Goal: Information Seeking & Learning: Find specific page/section

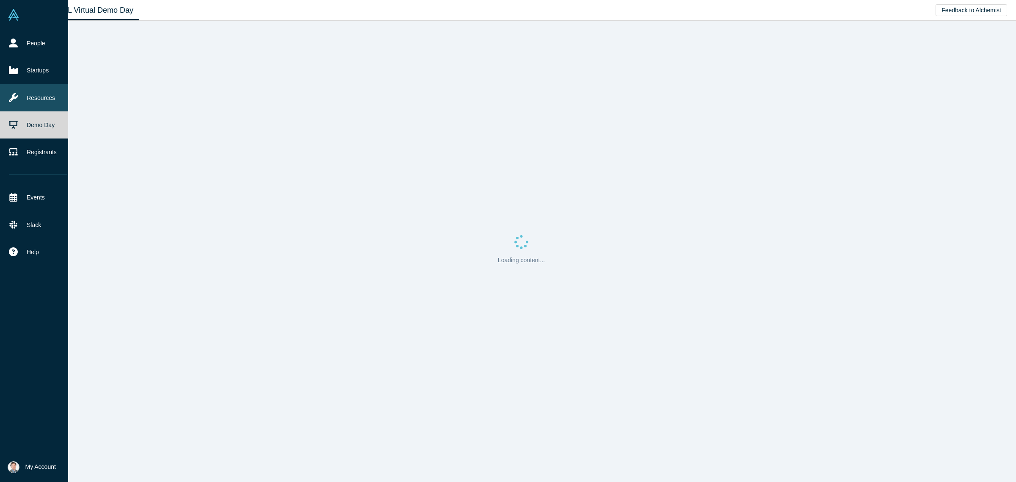
click at [43, 100] on link "Resources" at bounding box center [38, 97] width 76 height 27
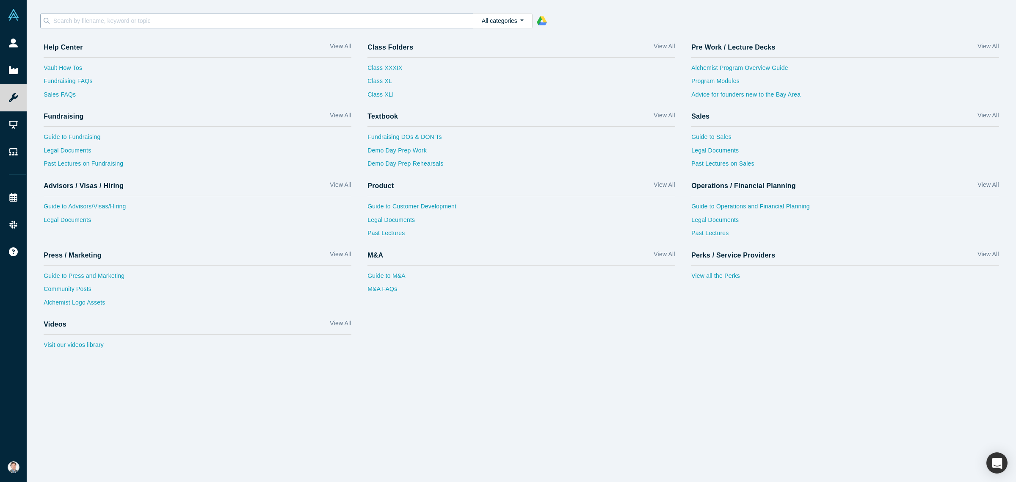
click at [341, 15] on input at bounding box center [263, 20] width 420 height 11
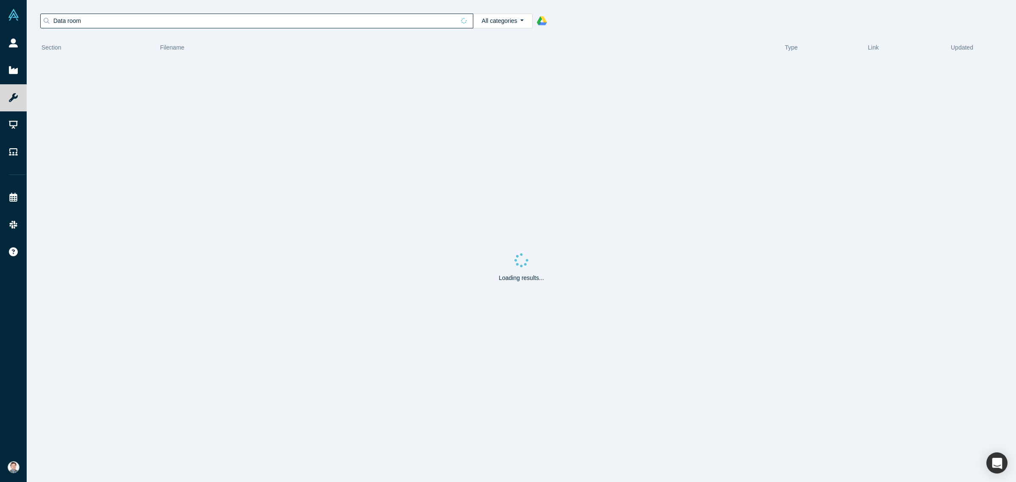
click at [124, 23] on input "Data room" at bounding box center [254, 20] width 403 height 11
type input "D"
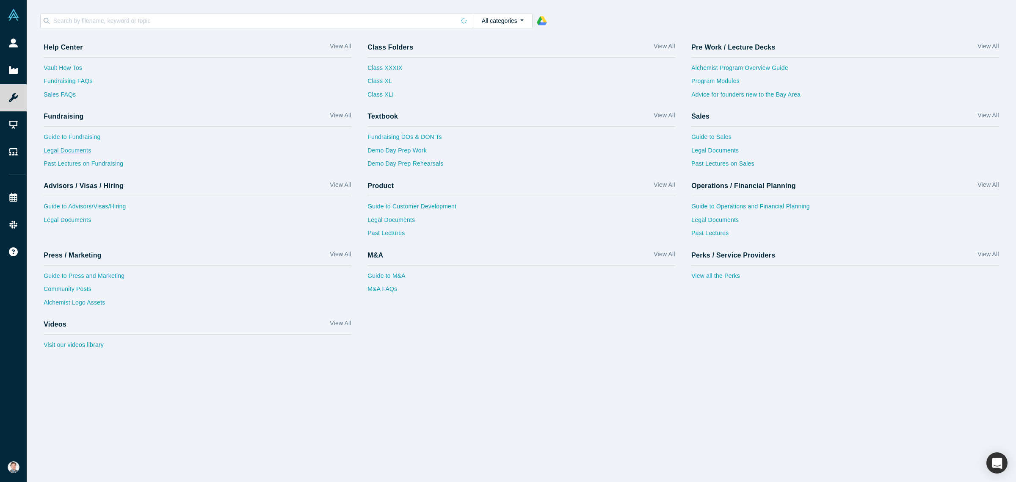
click at [80, 151] on link "Legal Documents" at bounding box center [198, 153] width 308 height 14
